Goal: Task Accomplishment & Management: Complete application form

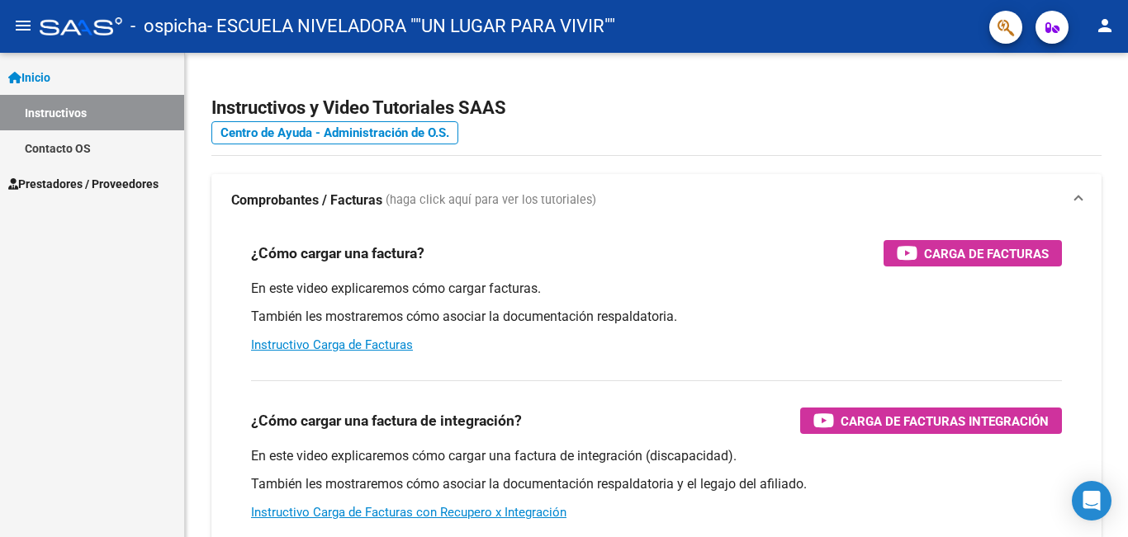
click at [74, 189] on span "Prestadores / Proveedores" at bounding box center [83, 184] width 150 height 18
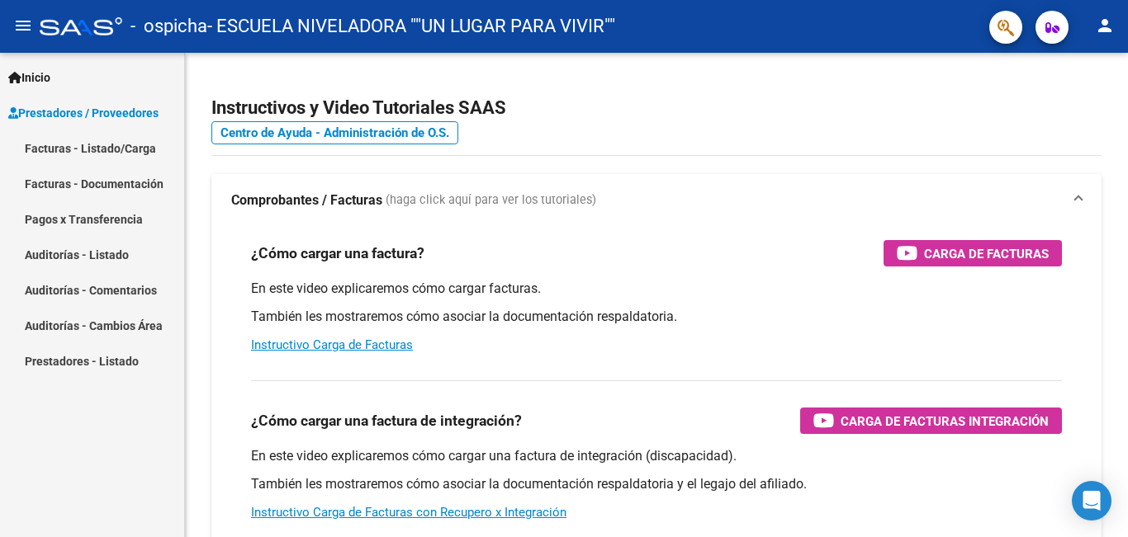
click at [47, 145] on link "Facturas - Listado/Carga" at bounding box center [92, 147] width 184 height 35
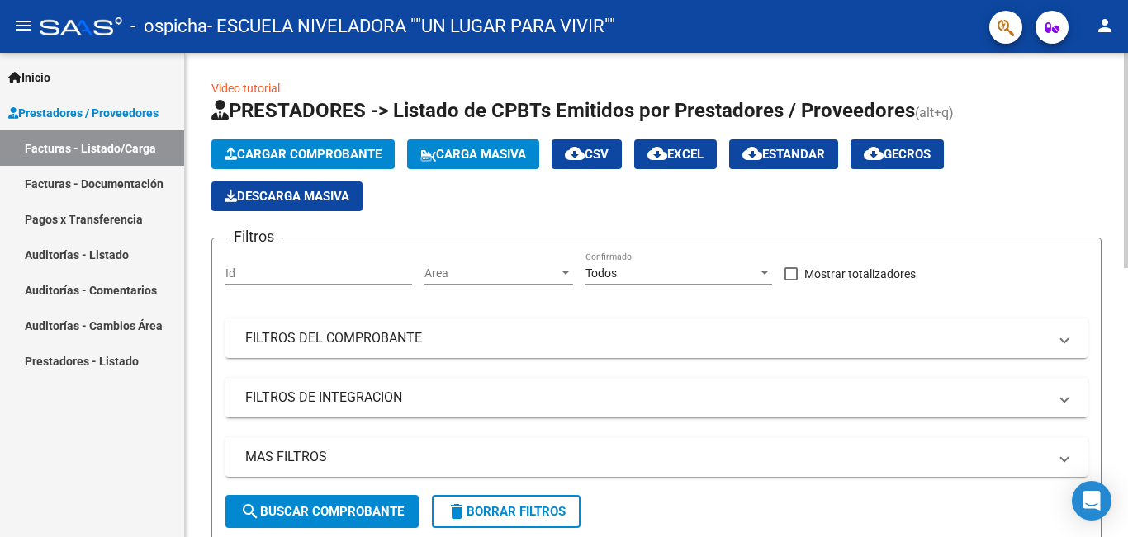
click at [298, 156] on span "Cargar Comprobante" at bounding box center [303, 154] width 157 height 15
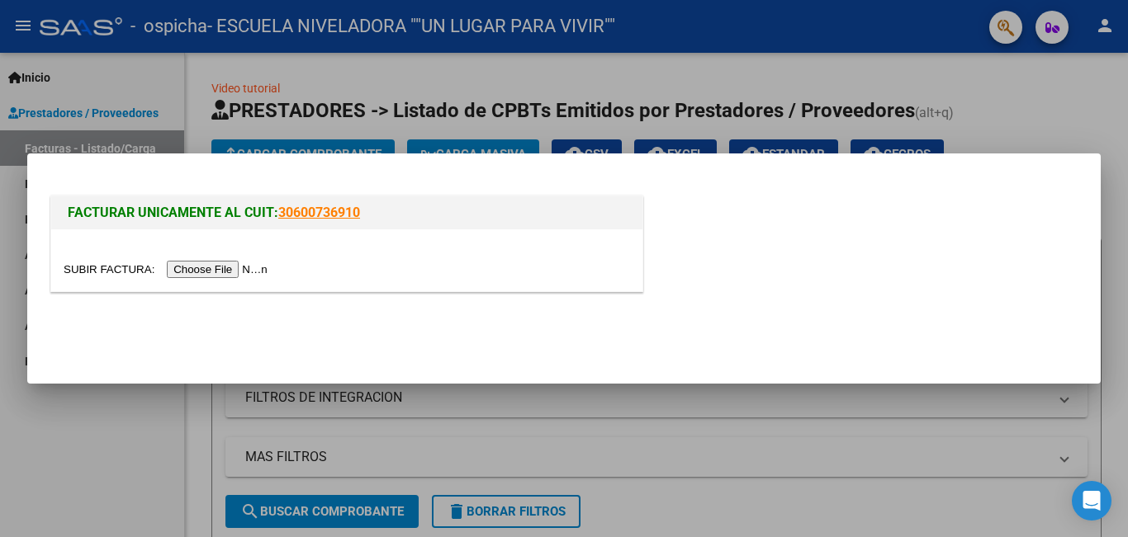
click at [222, 269] on input "file" at bounding box center [168, 269] width 209 height 17
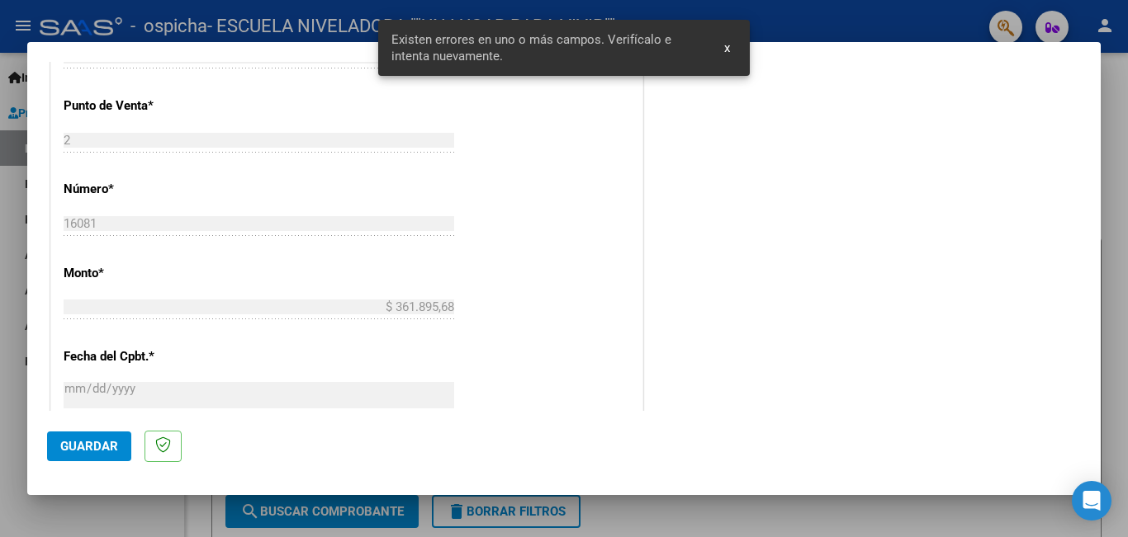
scroll to position [483, 0]
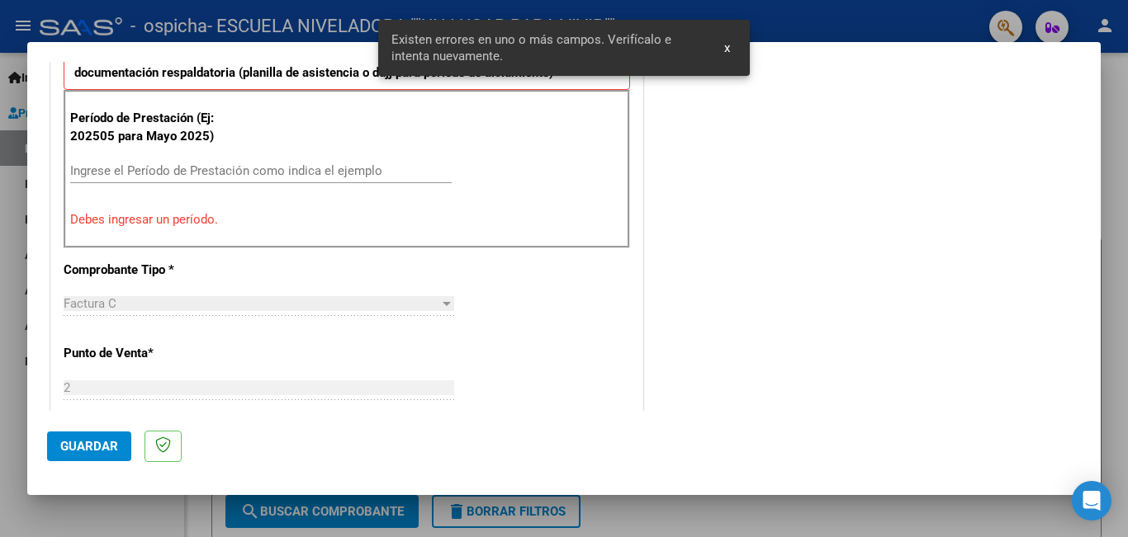
click at [225, 164] on input "Ingrese el Período de Prestación como indica el ejemplo" at bounding box center [260, 170] width 381 height 15
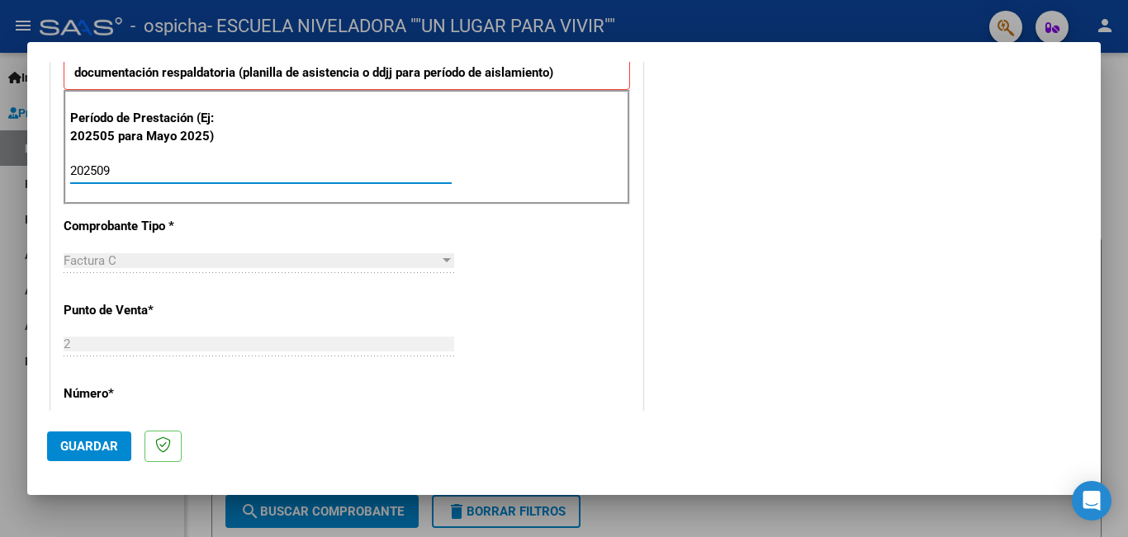
type input "202509"
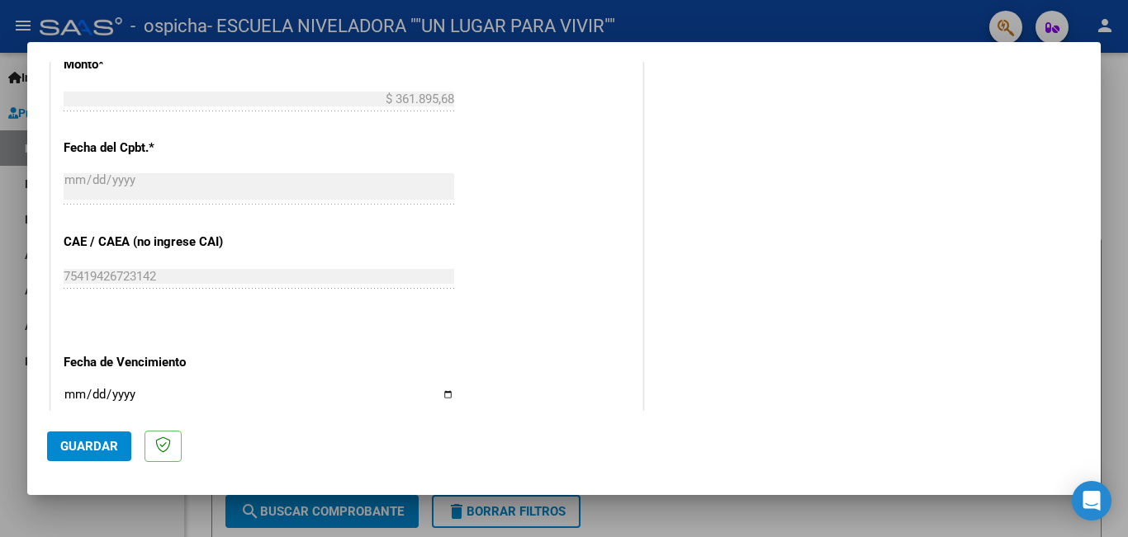
scroll to position [1061, 0]
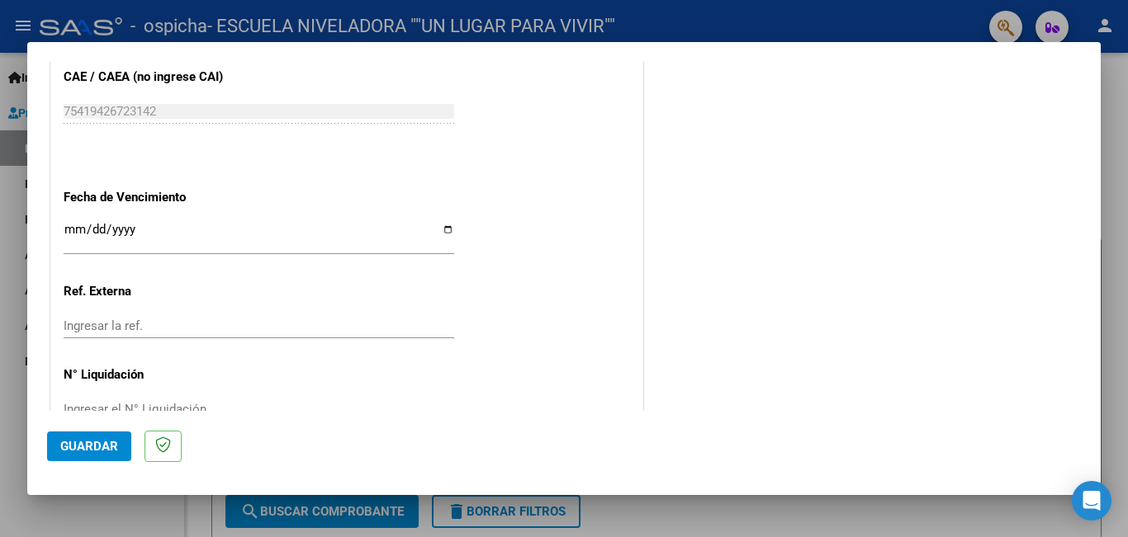
click at [438, 229] on input "Ingresar la fecha" at bounding box center [259, 236] width 390 height 26
type input "[DATE]"
click at [75, 450] on span "Guardar" at bounding box center [89, 446] width 58 height 15
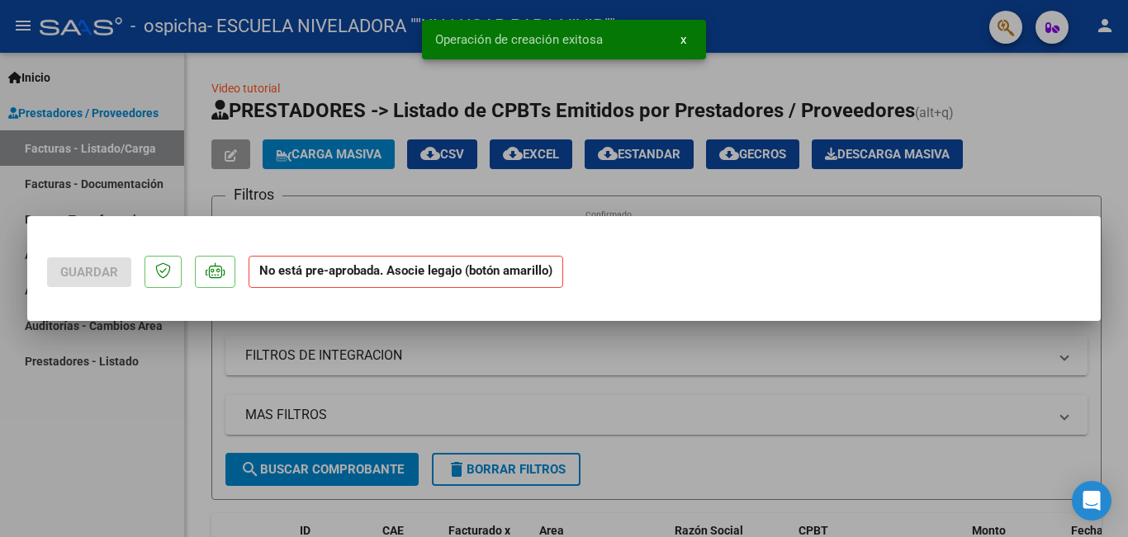
scroll to position [0, 0]
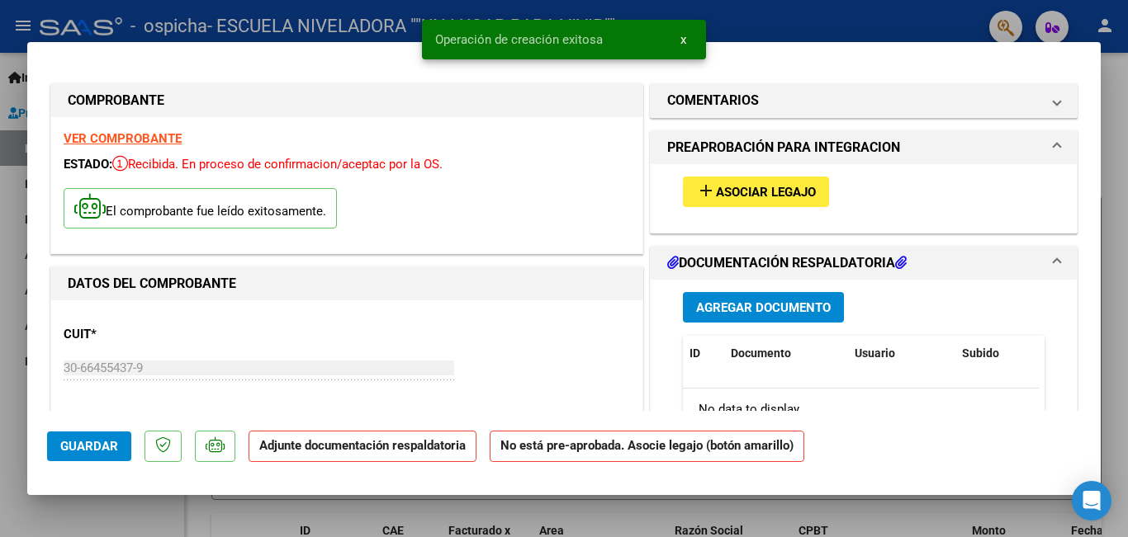
click at [752, 186] on span "Asociar Legajo" at bounding box center [766, 192] width 100 height 15
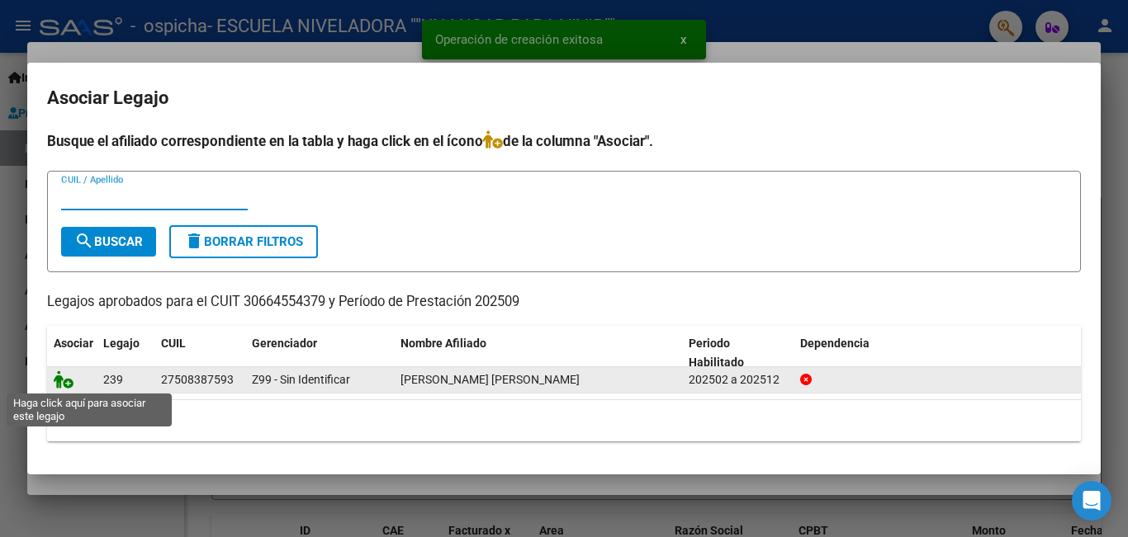
click at [69, 386] on icon at bounding box center [64, 380] width 20 height 18
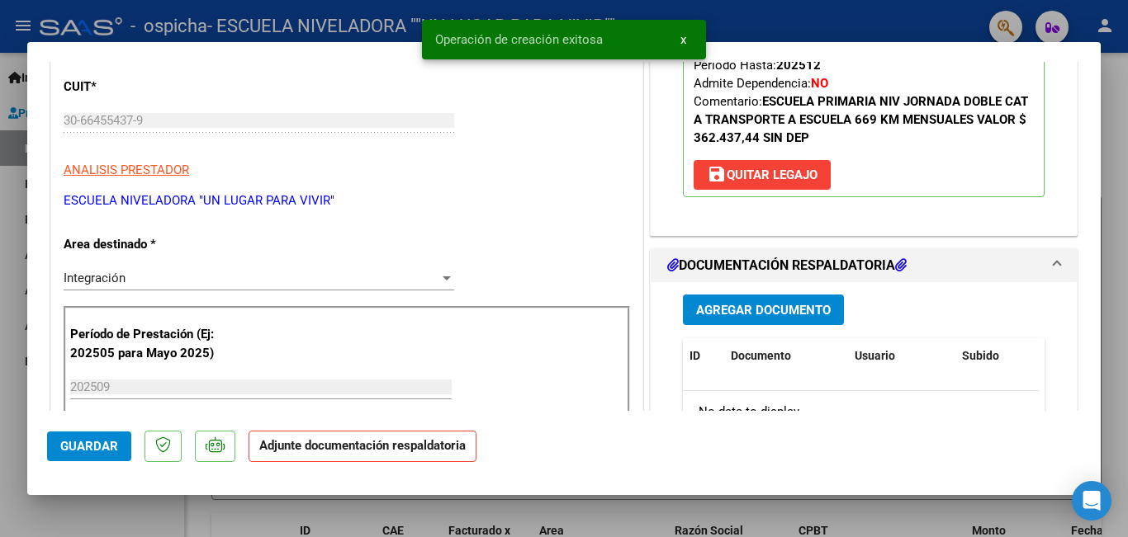
scroll to position [330, 0]
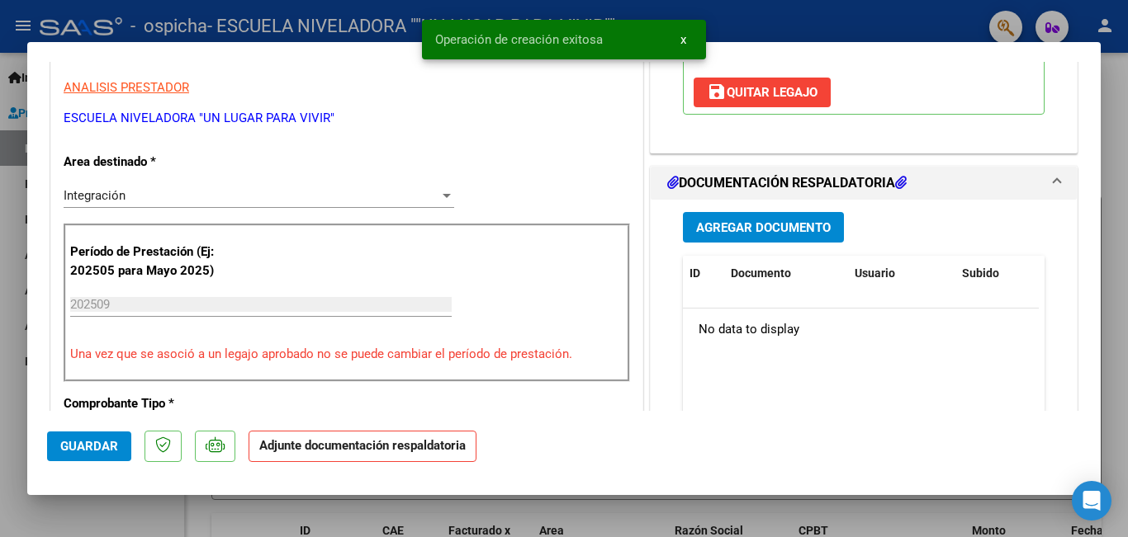
click at [741, 228] on span "Agregar Documento" at bounding box center [763, 227] width 135 height 15
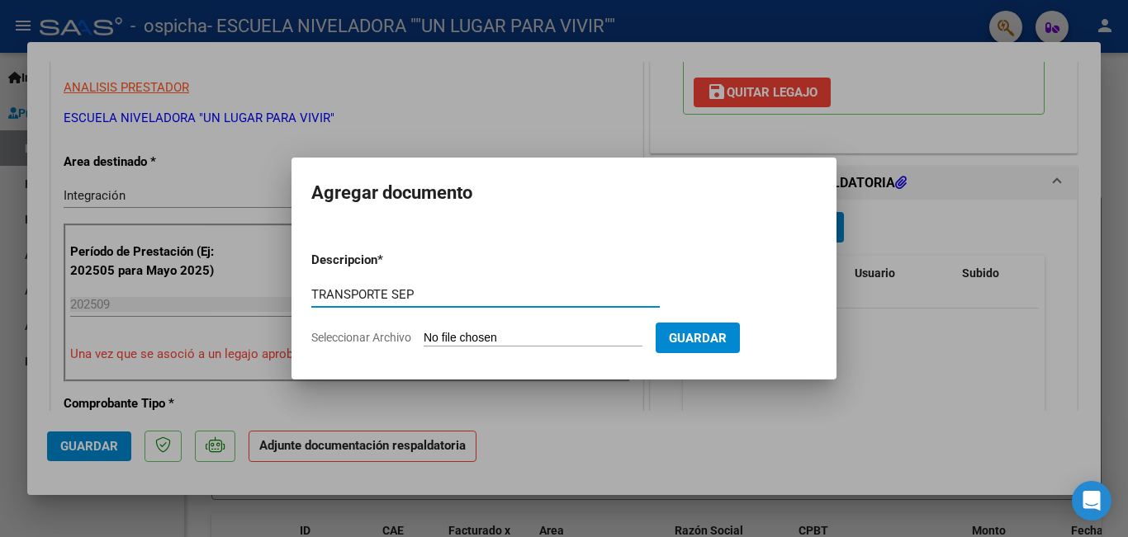
type input "TRANSPORTE SEP"
click at [441, 336] on input "Seleccionar Archivo" at bounding box center [533, 339] width 219 height 16
type input "C:\fakepath\81.pdf"
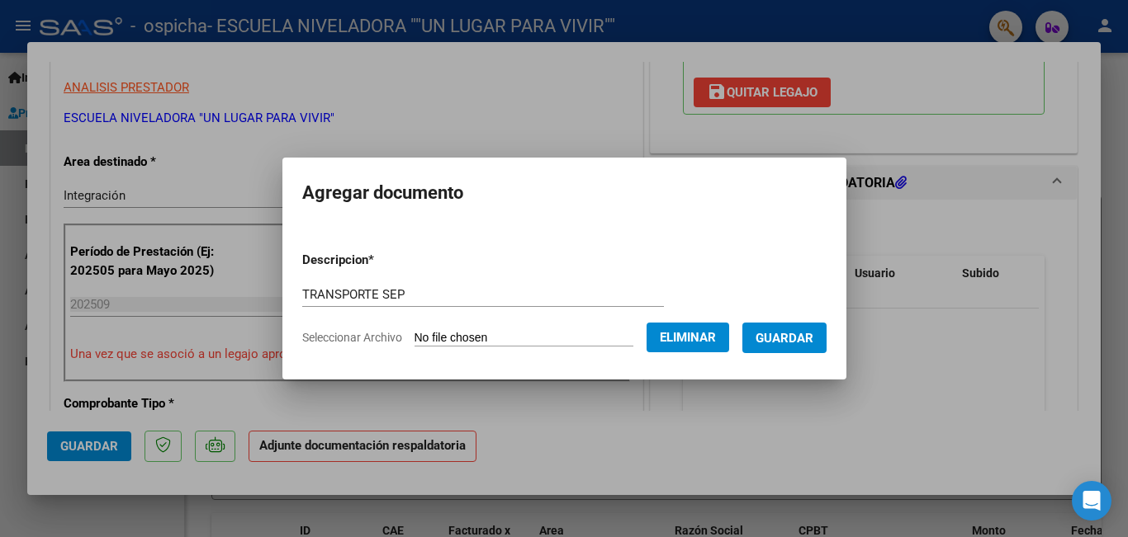
click at [783, 332] on span "Guardar" at bounding box center [784, 338] width 58 height 15
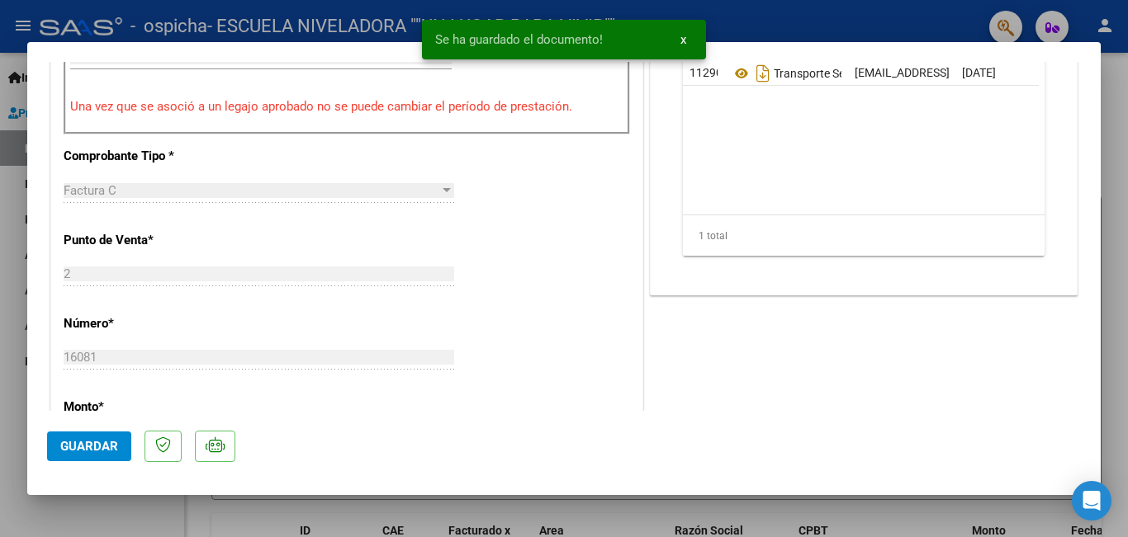
scroll to position [660, 0]
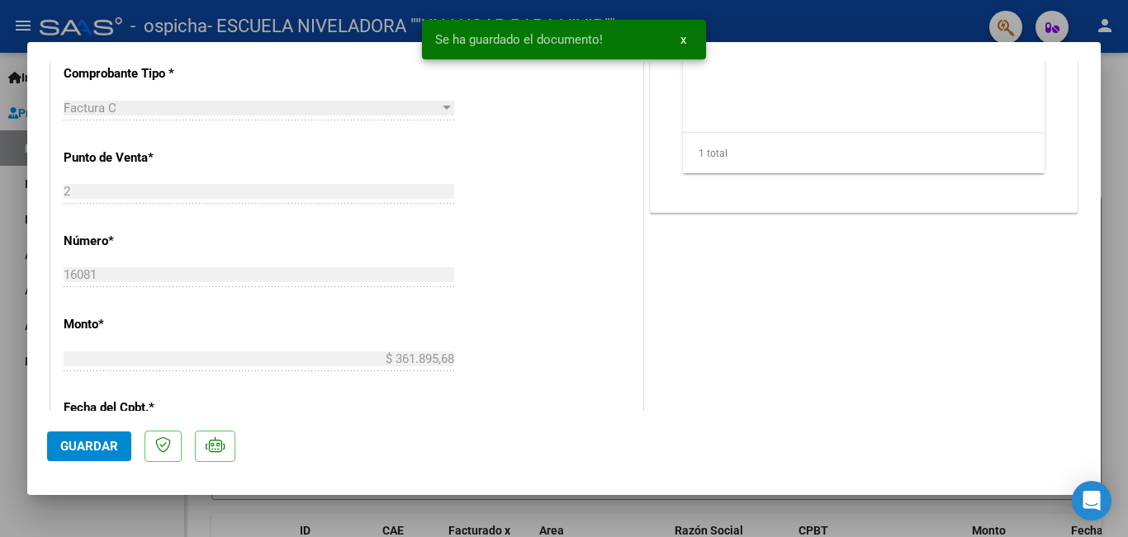
click at [87, 440] on span "Guardar" at bounding box center [89, 446] width 58 height 15
click at [74, 520] on div at bounding box center [564, 268] width 1128 height 537
type input "$ 0,00"
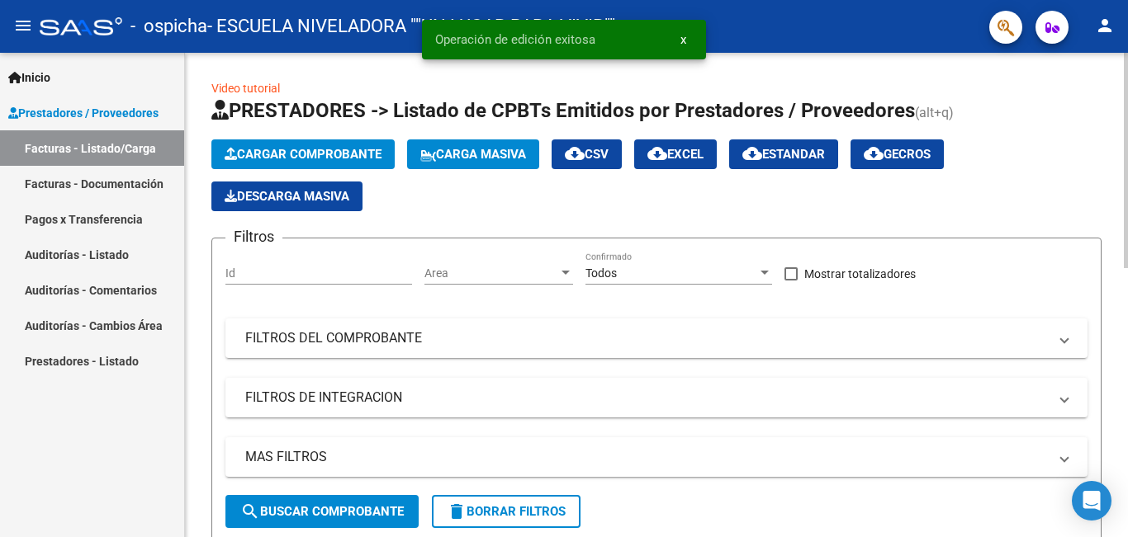
click at [286, 156] on span "Cargar Comprobante" at bounding box center [303, 154] width 157 height 15
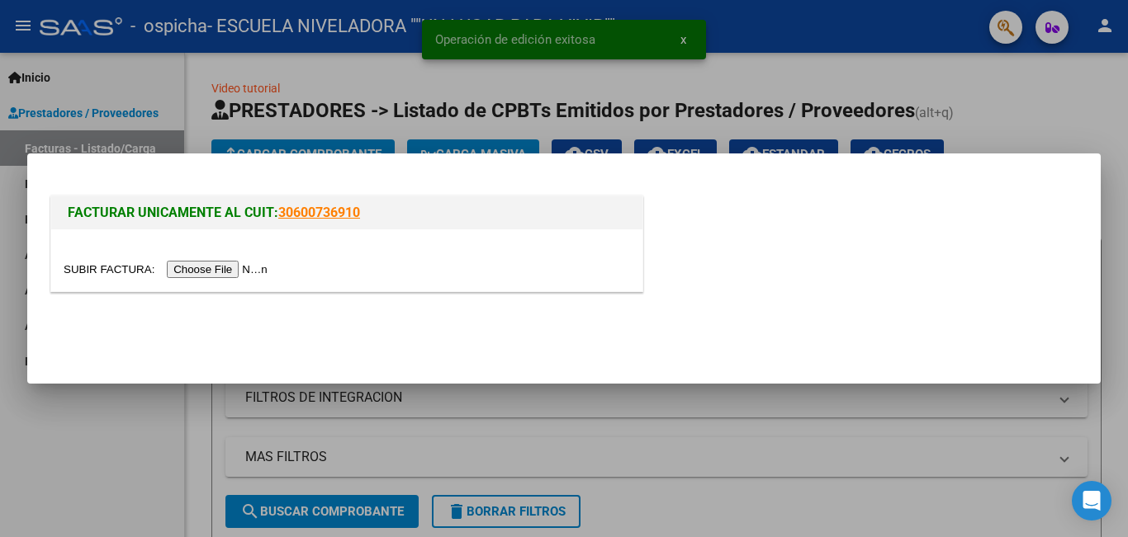
click at [208, 272] on input "file" at bounding box center [168, 269] width 209 height 17
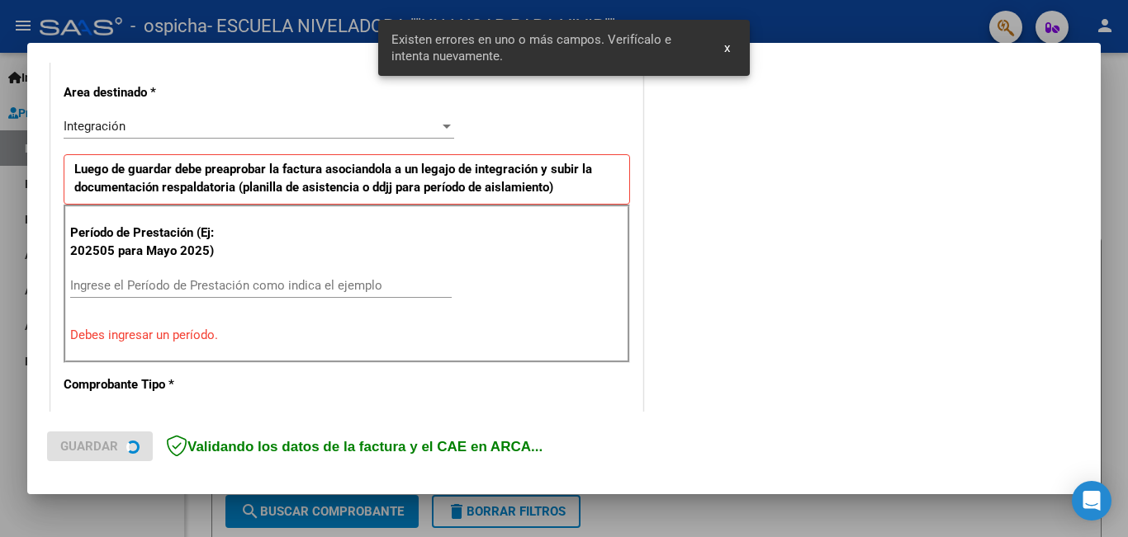
scroll to position [400, 0]
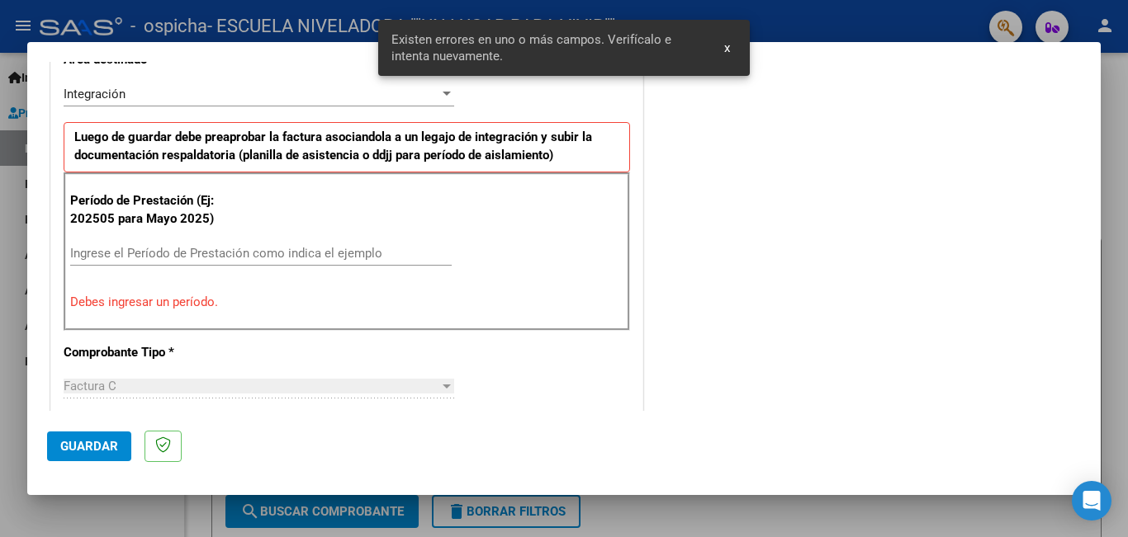
click at [246, 253] on input "Ingrese el Período de Prestación como indica el ejemplo" at bounding box center [260, 253] width 381 height 15
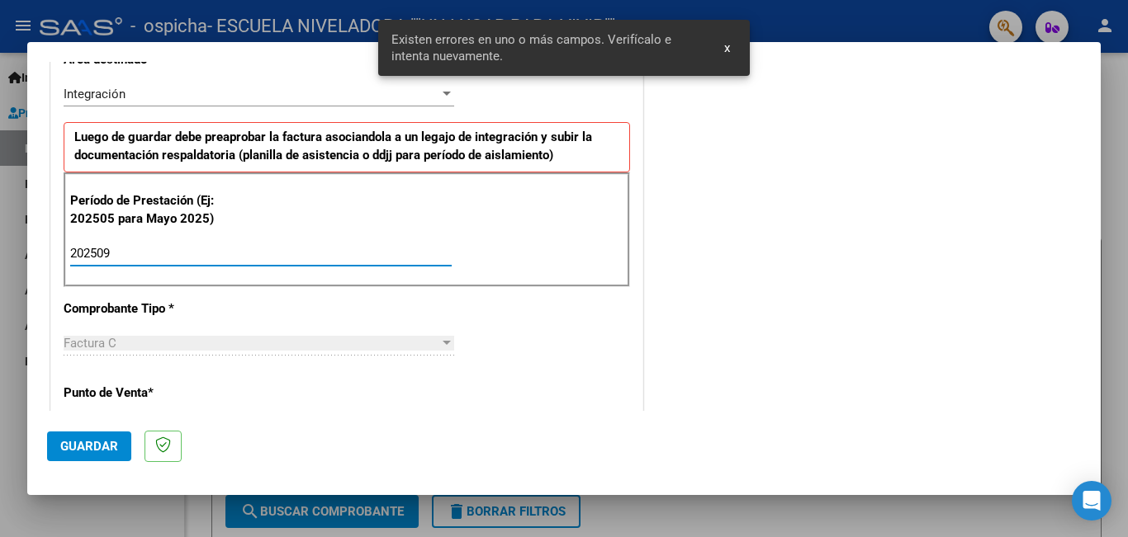
type input "202509"
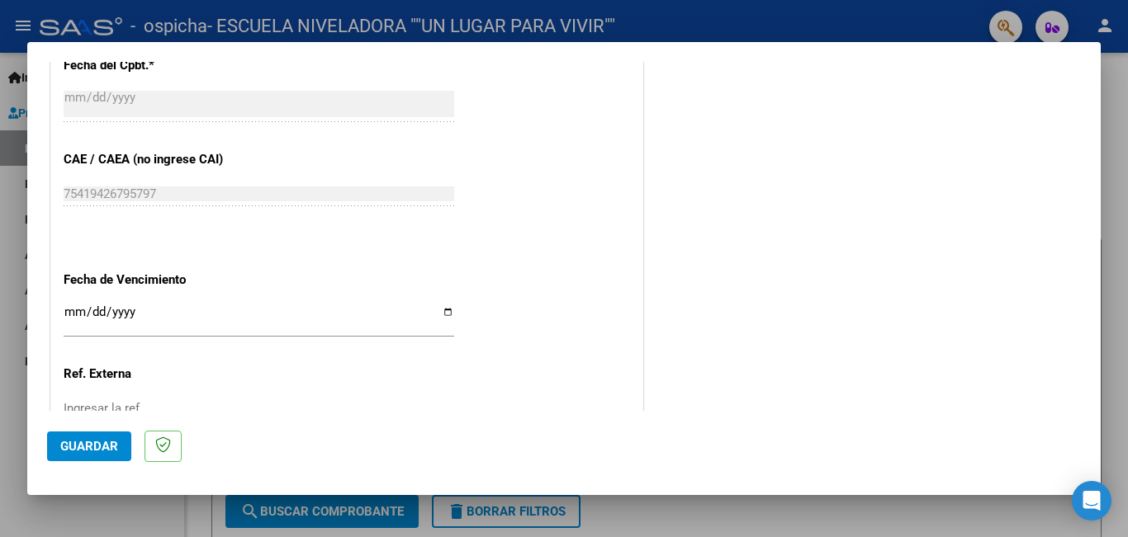
scroll to position [1061, 0]
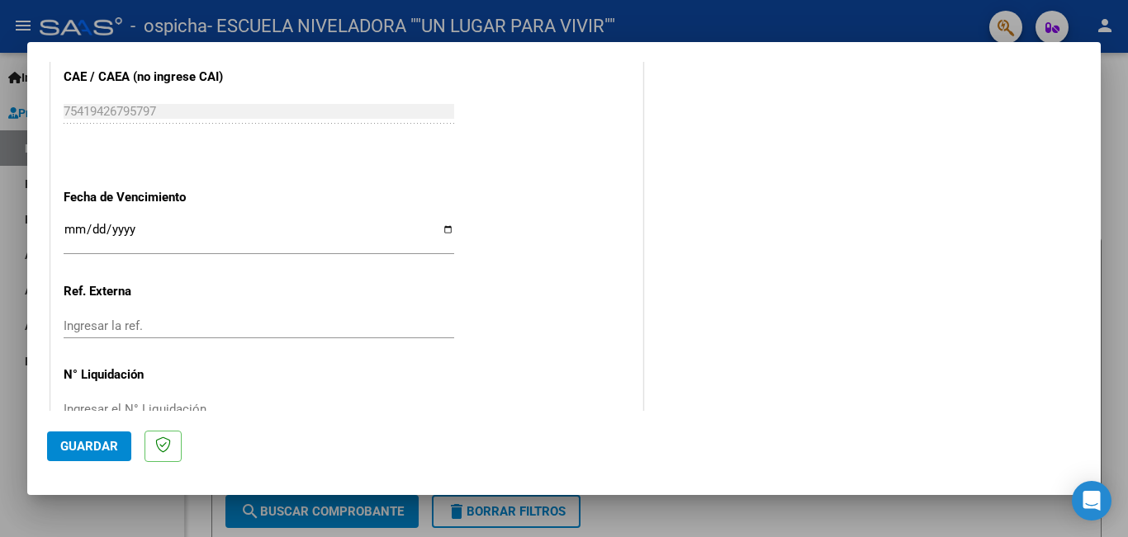
click at [440, 233] on input "Ingresar la fecha" at bounding box center [259, 236] width 390 height 26
type input "[DATE]"
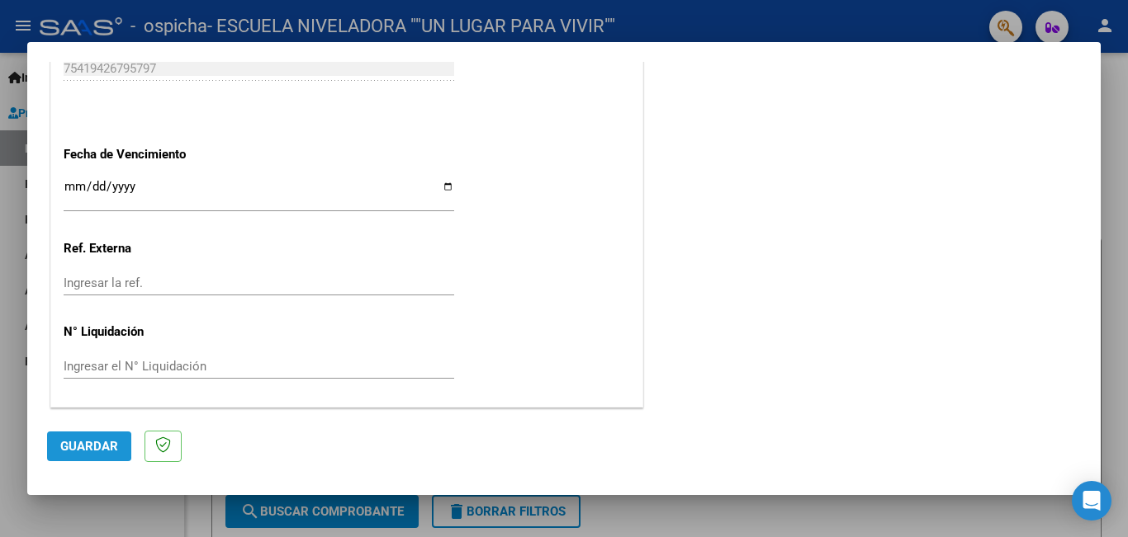
click at [61, 447] on span "Guardar" at bounding box center [89, 446] width 58 height 15
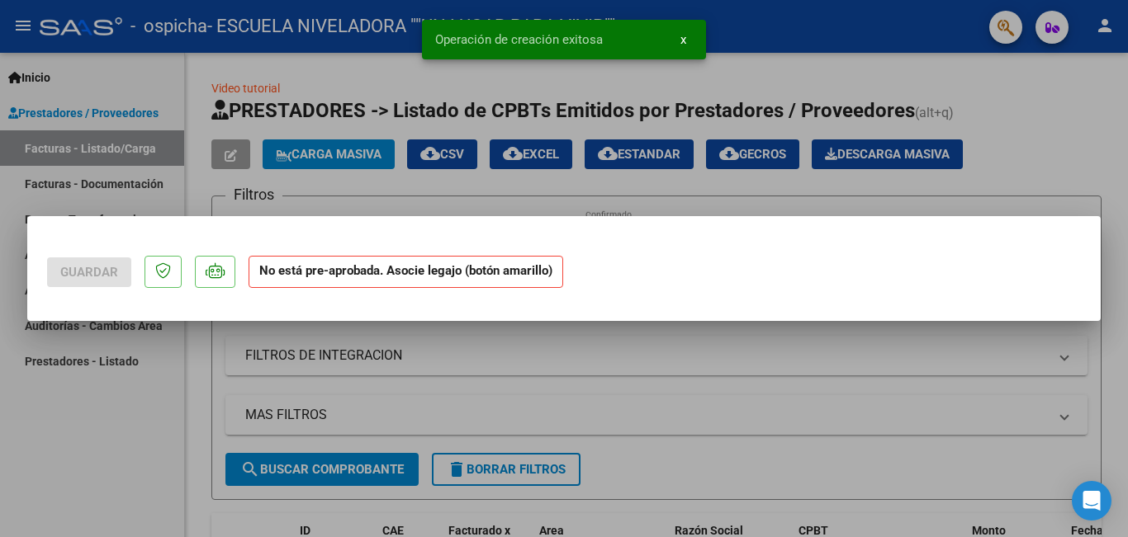
scroll to position [0, 0]
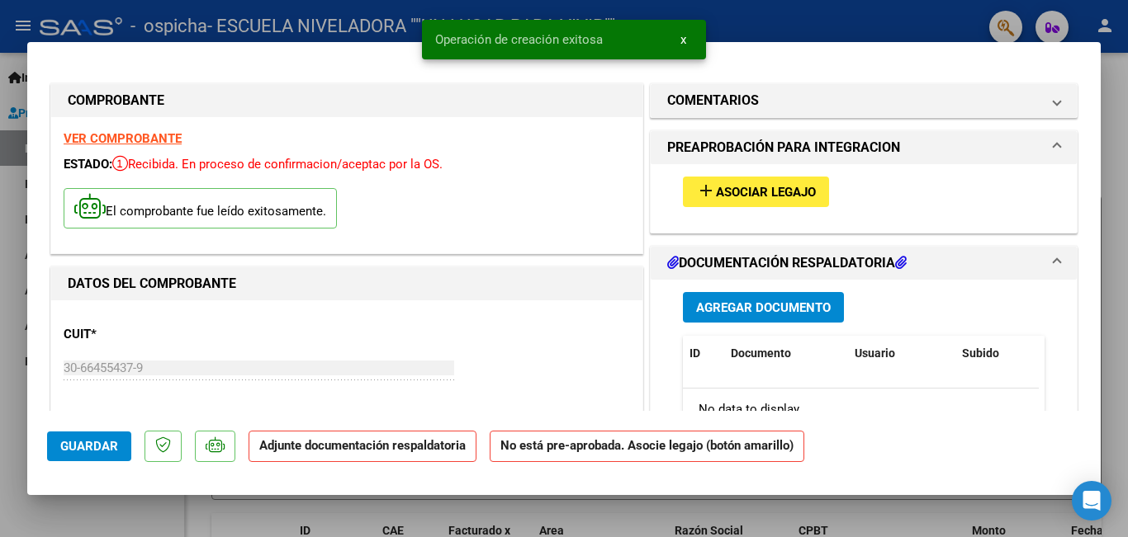
click at [716, 195] on span "Asociar Legajo" at bounding box center [766, 192] width 100 height 15
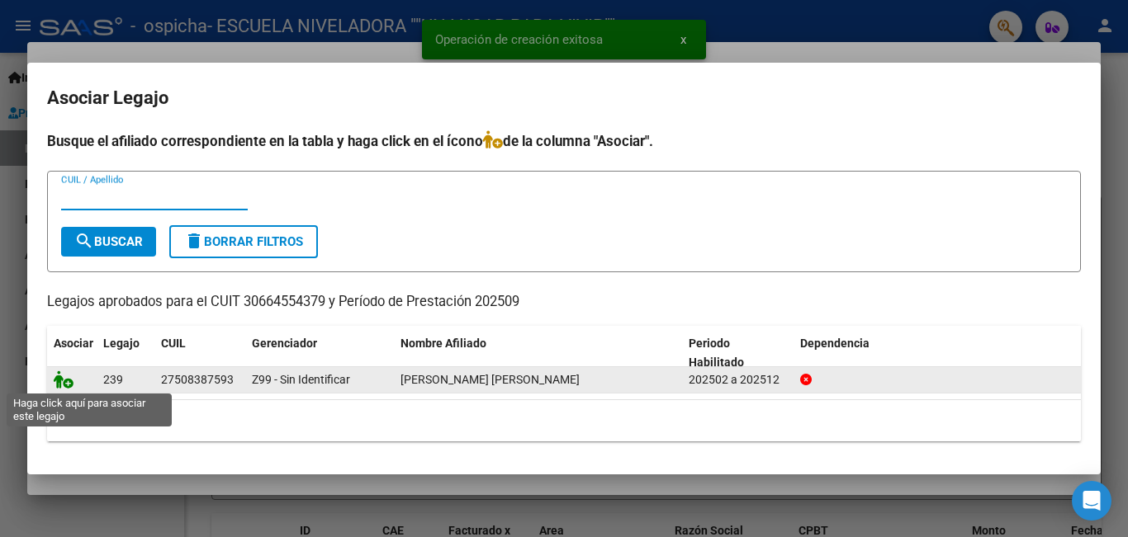
click at [65, 381] on icon at bounding box center [64, 380] width 20 height 18
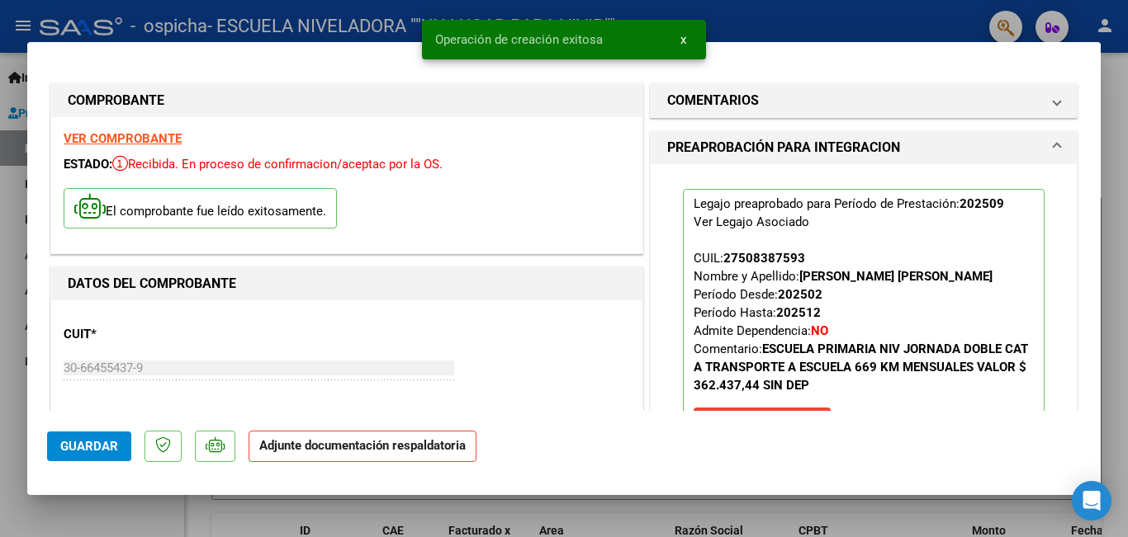
scroll to position [330, 0]
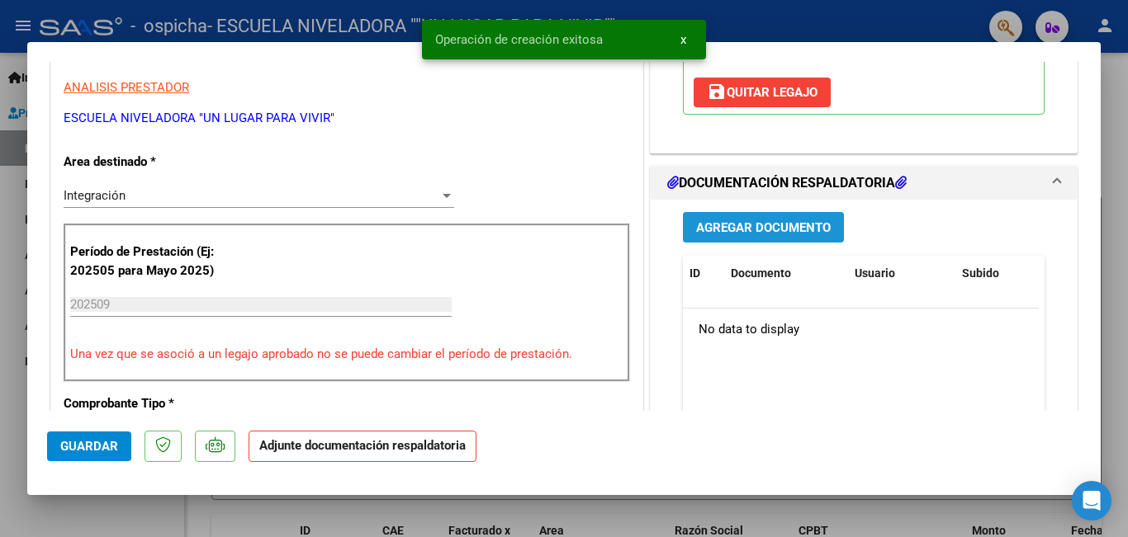
click at [745, 218] on button "Agregar Documento" at bounding box center [763, 227] width 161 height 31
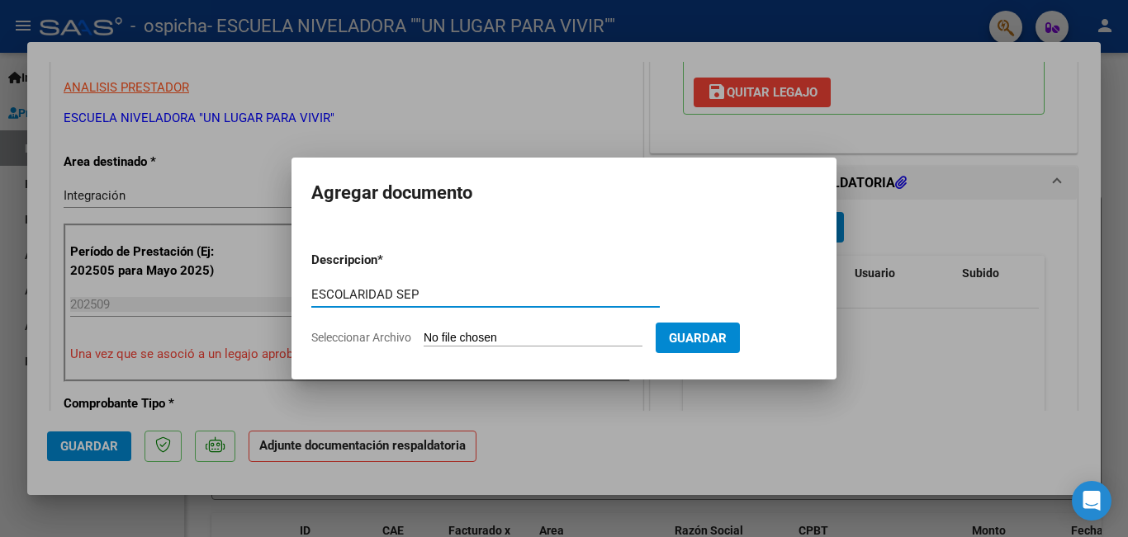
type input "ESCOLARIDAD SEP"
click at [487, 340] on input "Seleccionar Archivo" at bounding box center [533, 339] width 219 height 16
type input "C:\fakepath\82.pdf"
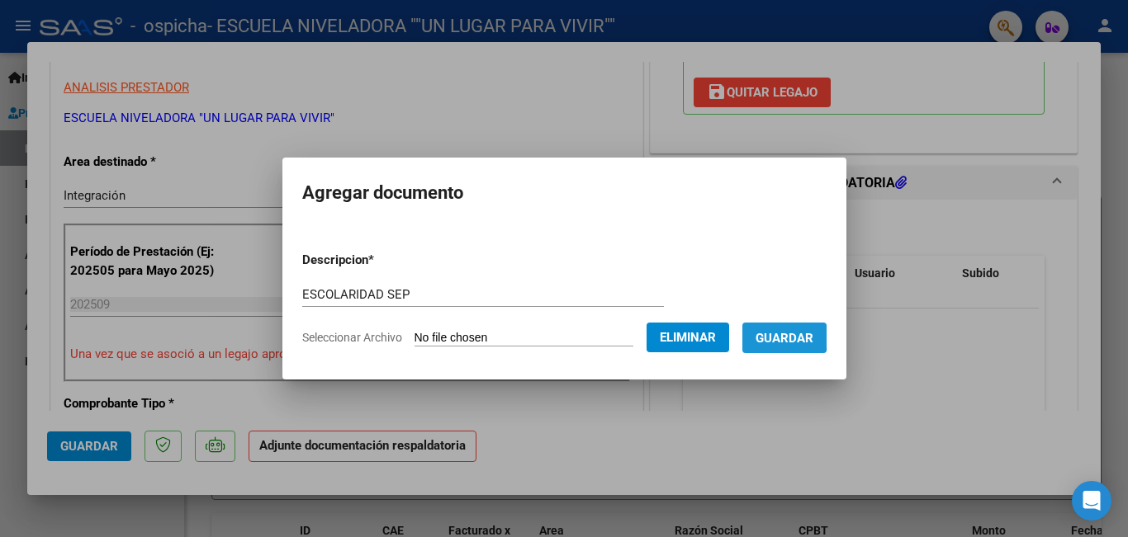
click at [788, 337] on span "Guardar" at bounding box center [784, 338] width 58 height 15
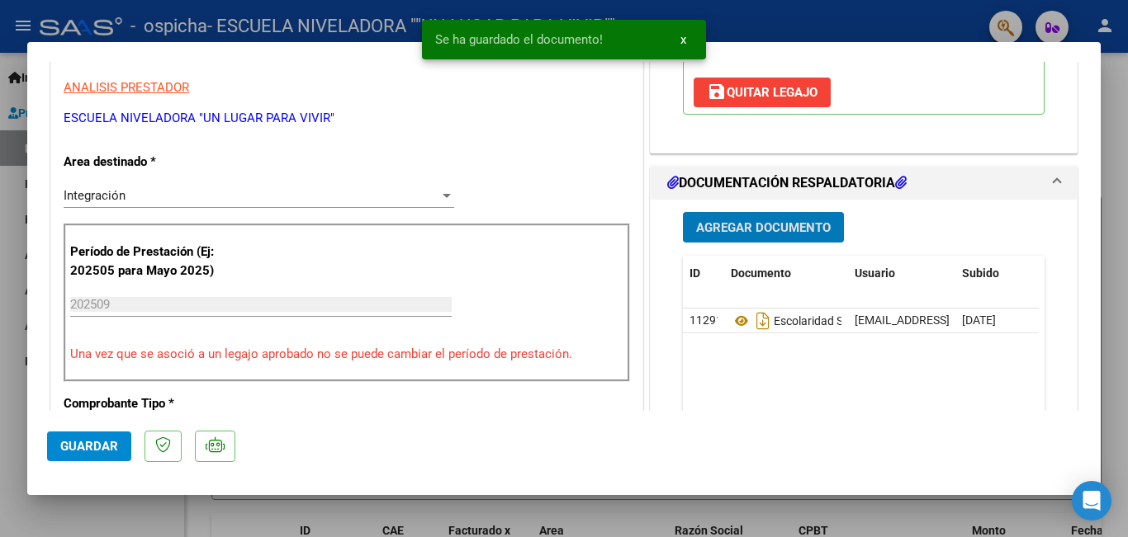
click at [66, 443] on span "Guardar" at bounding box center [89, 446] width 58 height 15
click at [88, 514] on div at bounding box center [564, 268] width 1128 height 537
type input "$ 0,00"
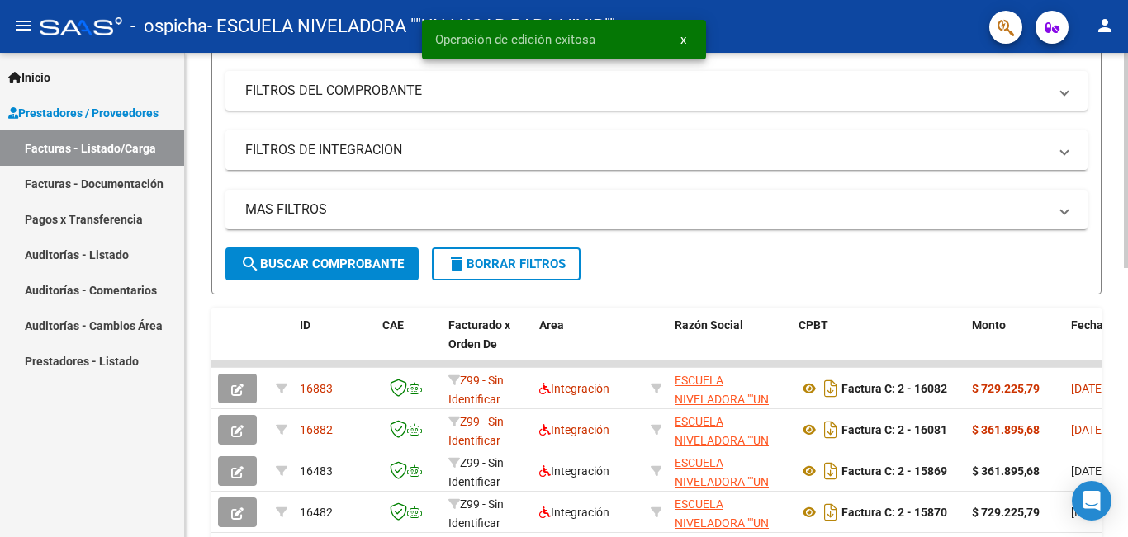
scroll to position [0, 0]
